Goal: Task Accomplishment & Management: Complete application form

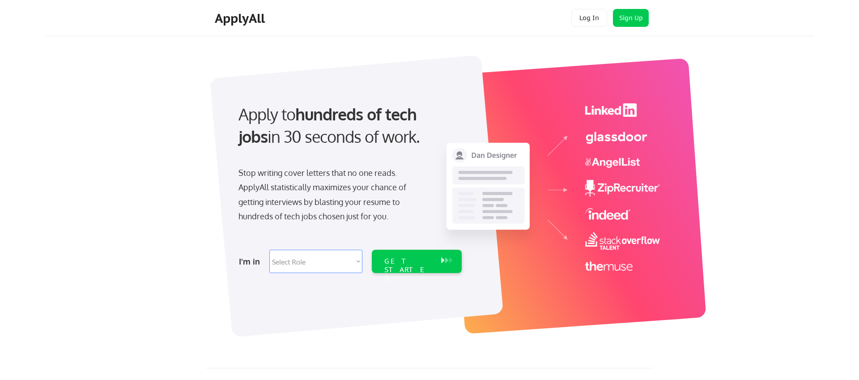
click at [355, 259] on select "Select Role Software Engineering Product Management Customer Success Sales UI/U…" at bounding box center [315, 261] width 93 height 23
select select ""engineering""
click at [269, 250] on select "Select Role Software Engineering Product Management Customer Success Sales UI/U…" at bounding box center [315, 261] width 93 height 23
select select ""engineering""
click at [356, 263] on select "Select Role Software Engineering Product Management Customer Success Sales UI/U…" at bounding box center [315, 261] width 93 height 23
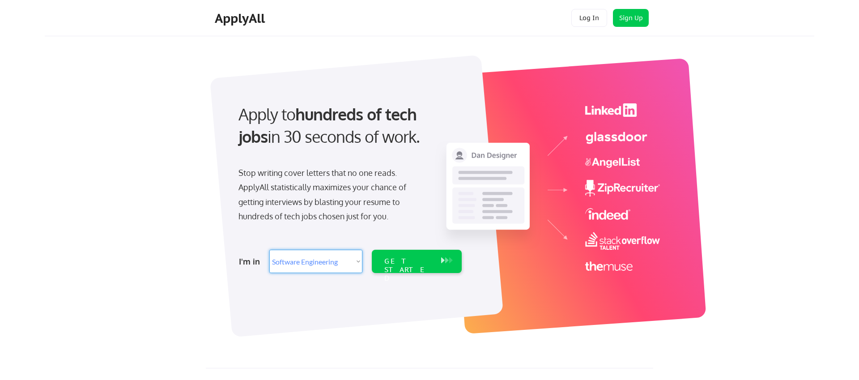
select select ""product""
click at [269, 250] on select "Select Role Software Engineering Product Management Customer Success Sales UI/U…" at bounding box center [315, 261] width 93 height 23
select select ""product""
click at [413, 260] on div "GET STARTED" at bounding box center [408, 270] width 48 height 26
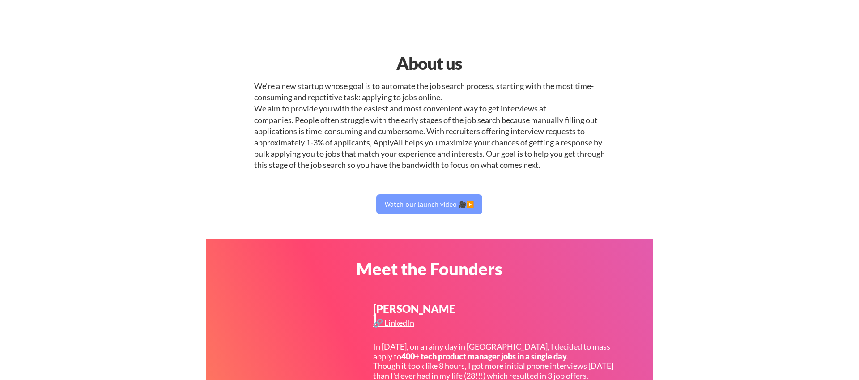
select select ""product""
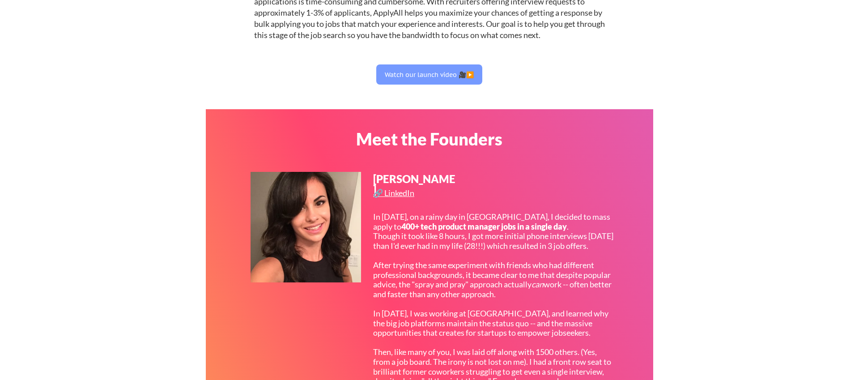
scroll to position [122, 0]
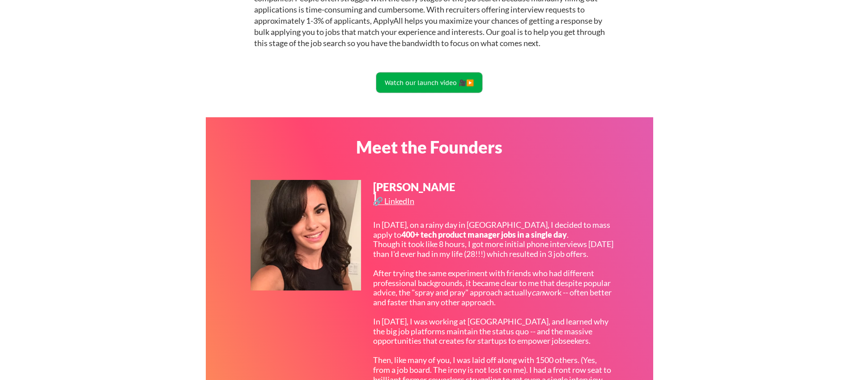
click at [418, 79] on button "Watch our launch video 🎥▶️" at bounding box center [429, 83] width 106 height 20
